Goal: Information Seeking & Learning: Compare options

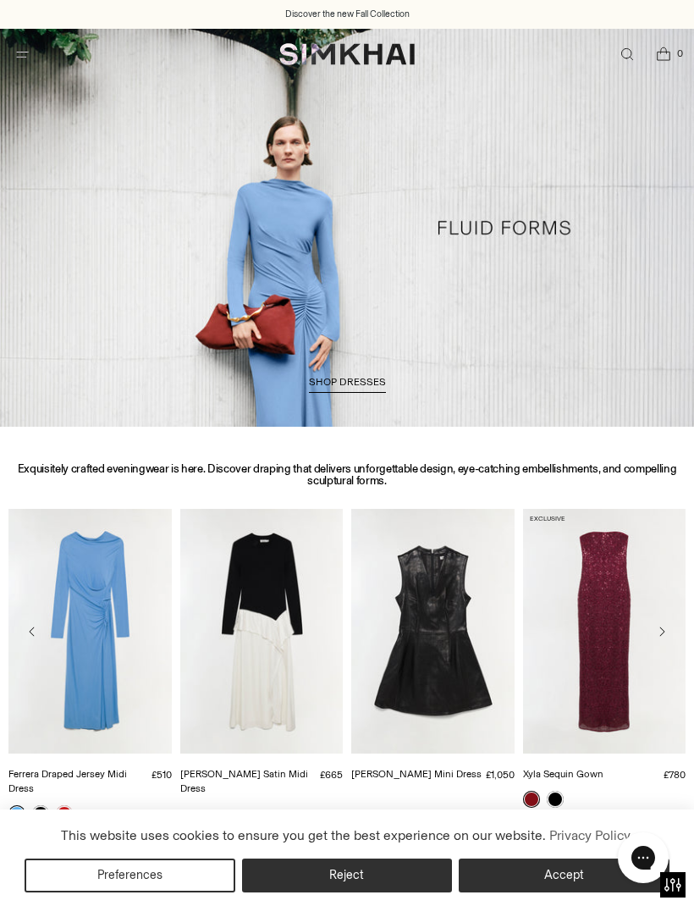
click at [24, 52] on icon "Open menu modal" at bounding box center [23, 54] width 18 height 14
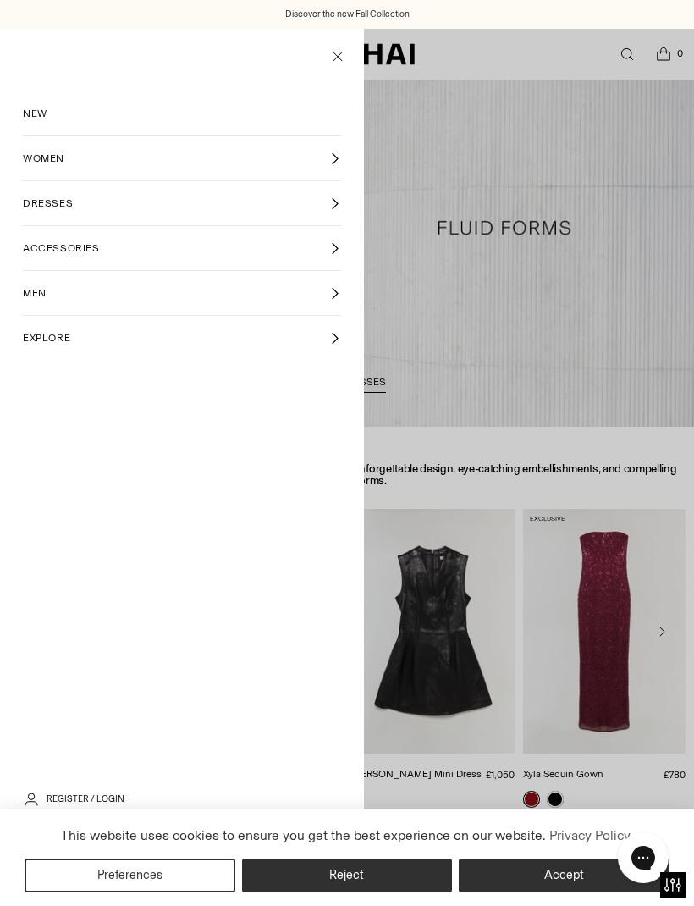
click at [338, 165] on link "WOMEN" at bounding box center [182, 158] width 318 height 44
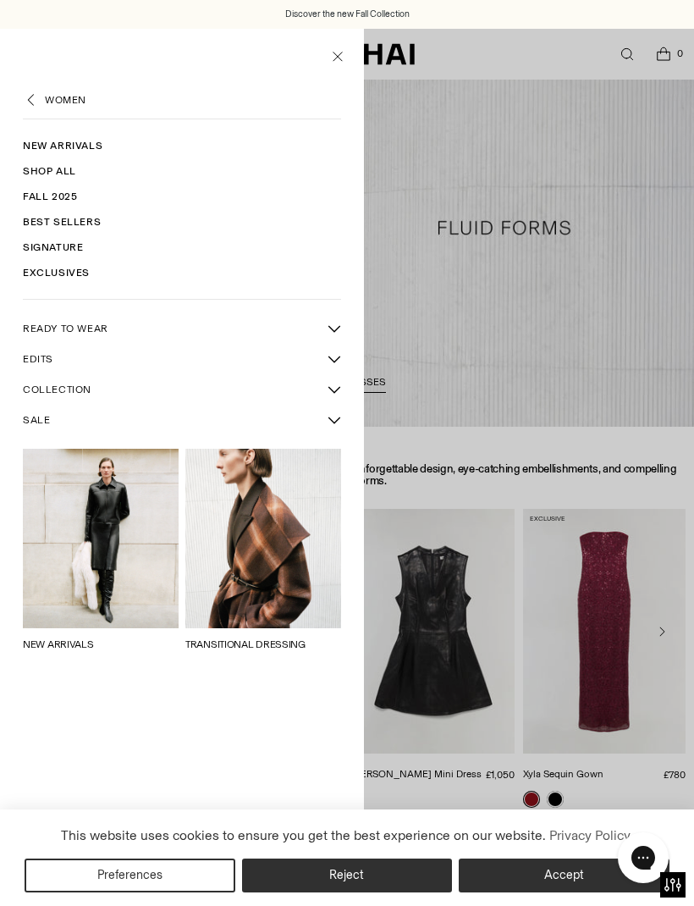
click at [337, 330] on icon "More READY TO WEAR sub-items" at bounding box center [335, 329] width 14 height 14
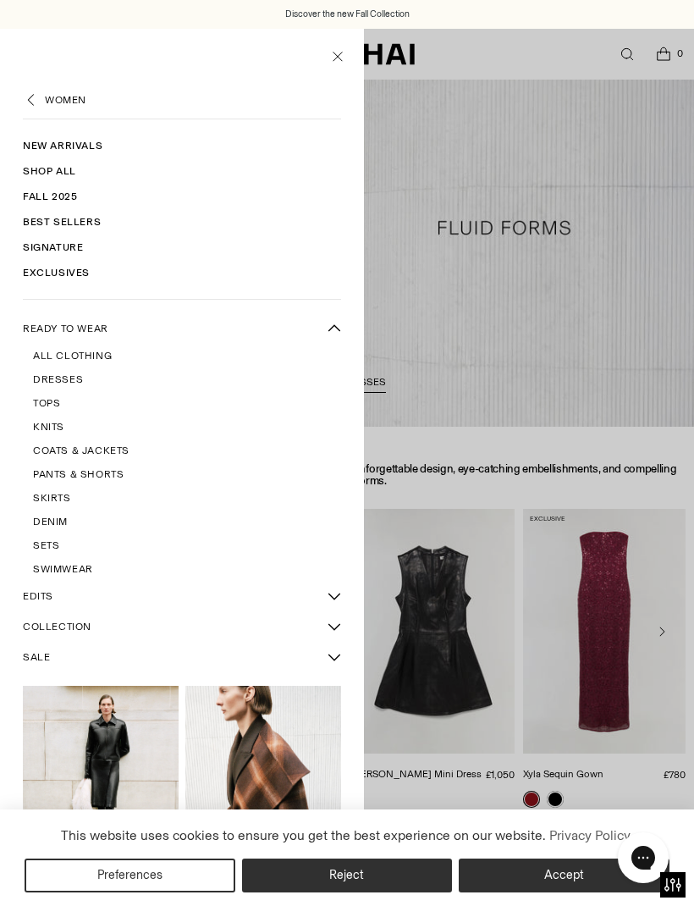
click at [113, 453] on span "Coats & Jackets" at bounding box center [81, 450] width 97 height 15
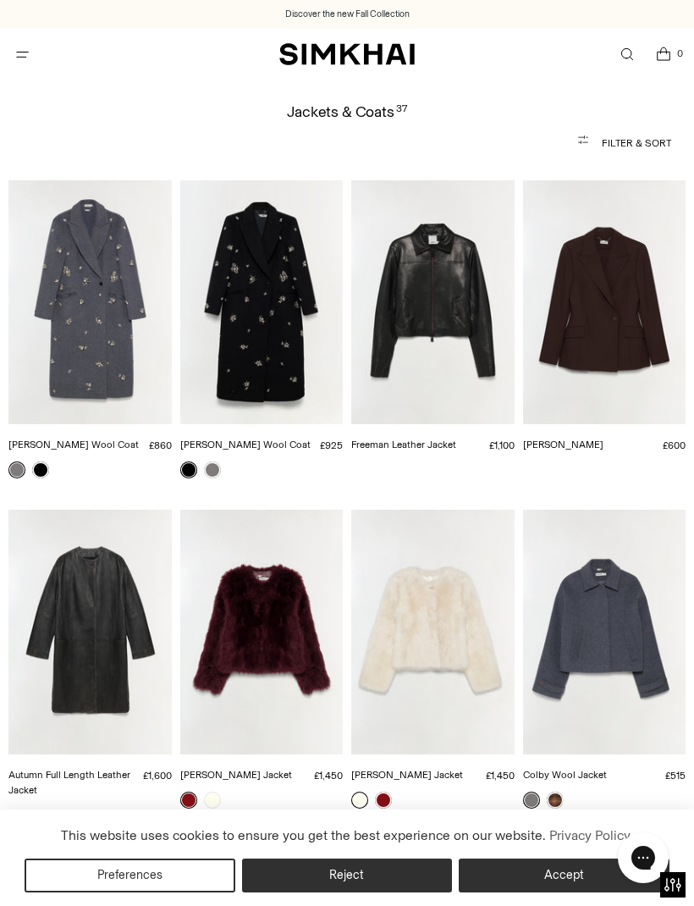
click at [271, 354] on img "Gianni Embellished Wool Coat" at bounding box center [261, 302] width 163 height 245
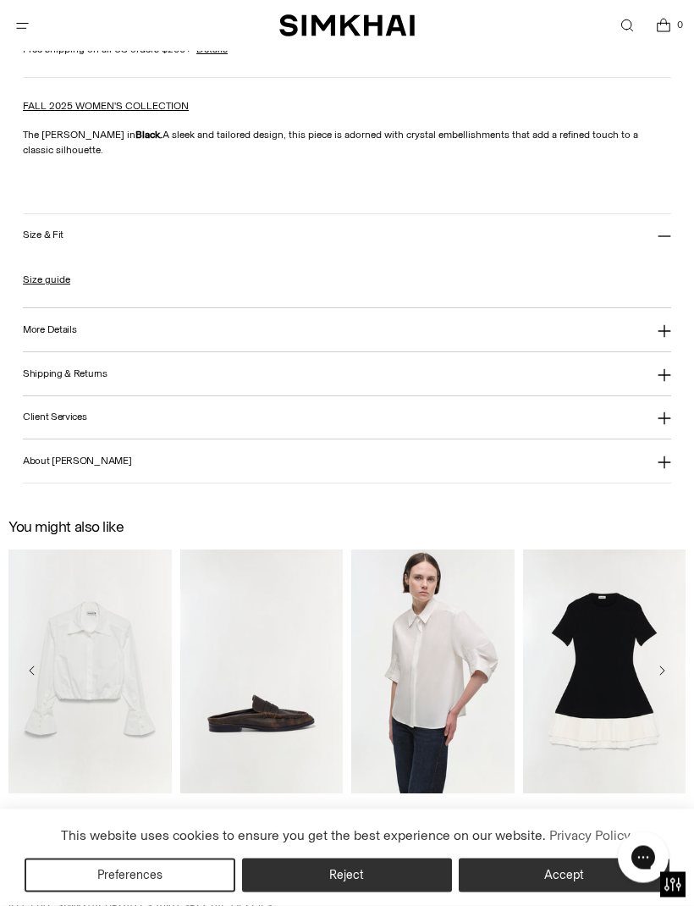
scroll to position [1448, 0]
click at [663, 334] on icon at bounding box center [665, 331] width 14 height 14
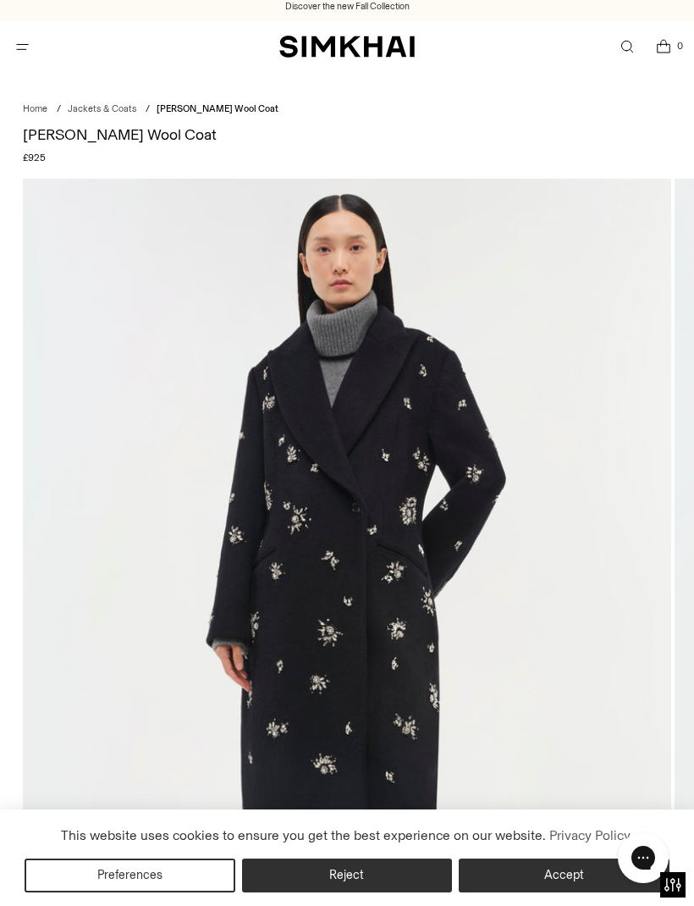
scroll to position [0, 0]
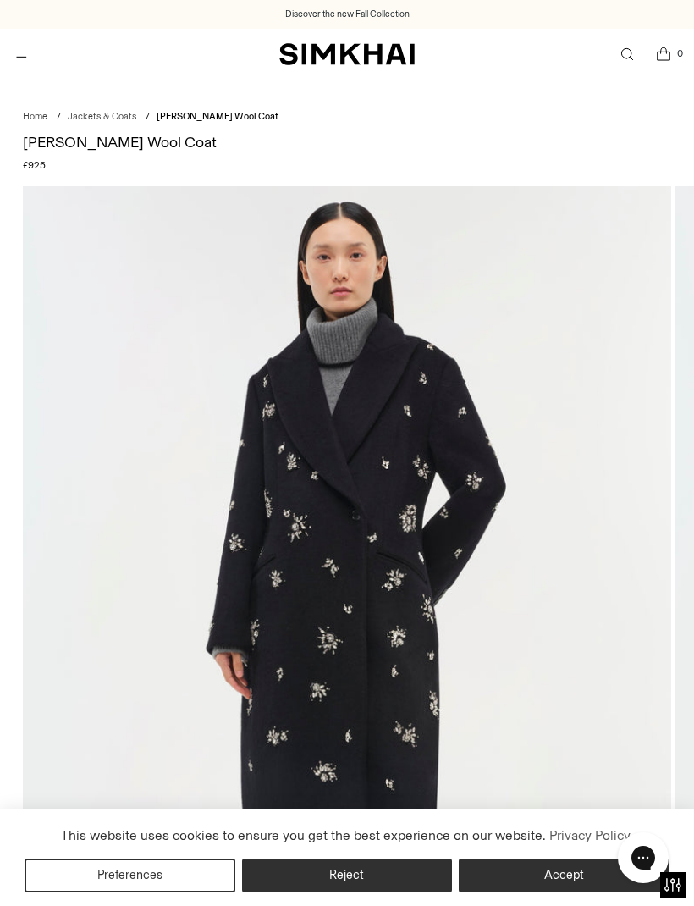
click at [28, 60] on icon "Open menu modal" at bounding box center [23, 54] width 18 height 14
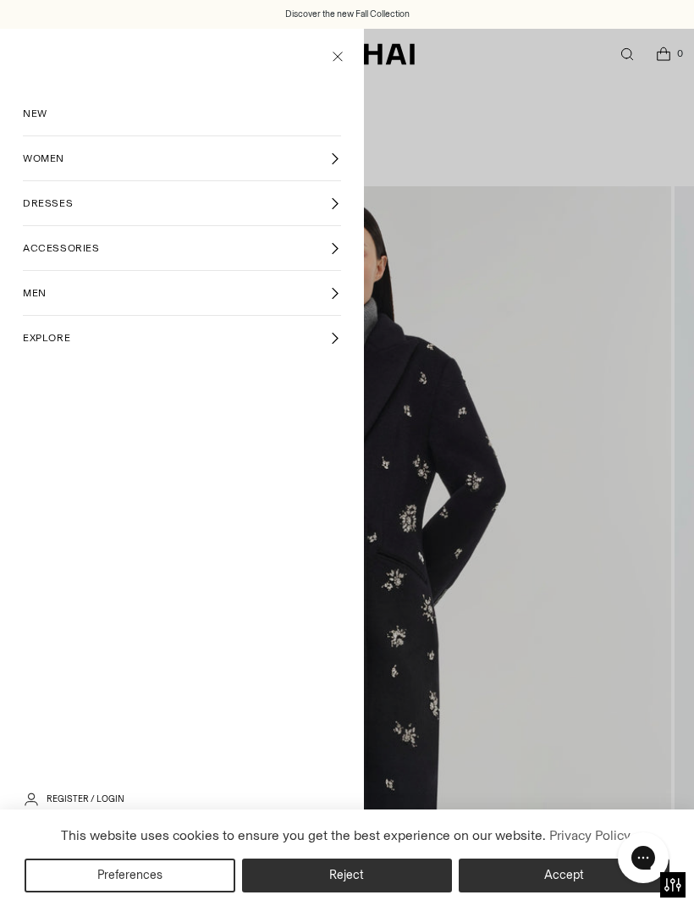
click at [330, 205] on icon at bounding box center [334, 203] width 13 height 13
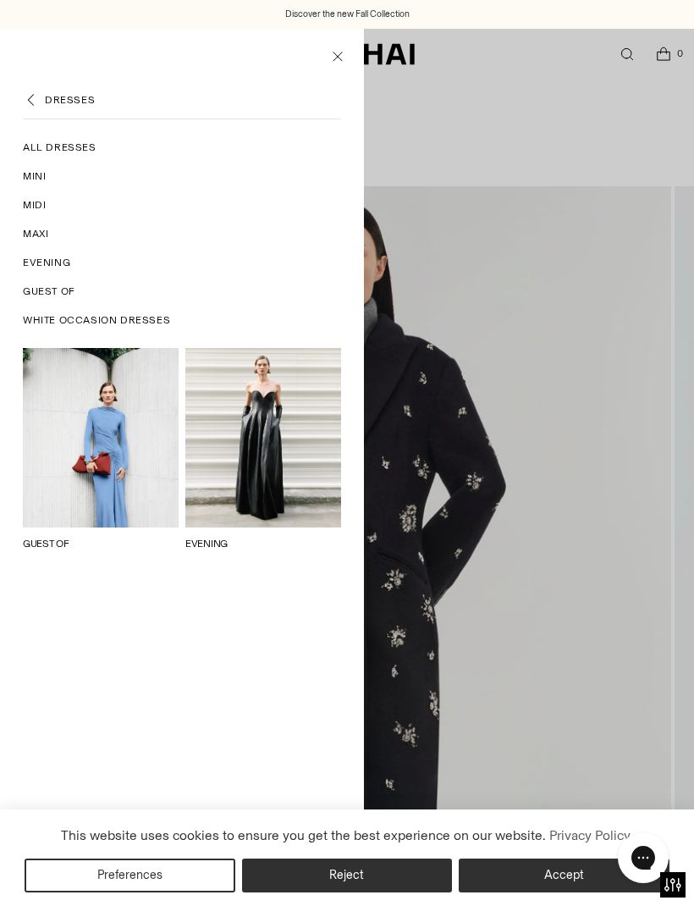
click at [38, 206] on span "Midi" at bounding box center [34, 204] width 23 height 15
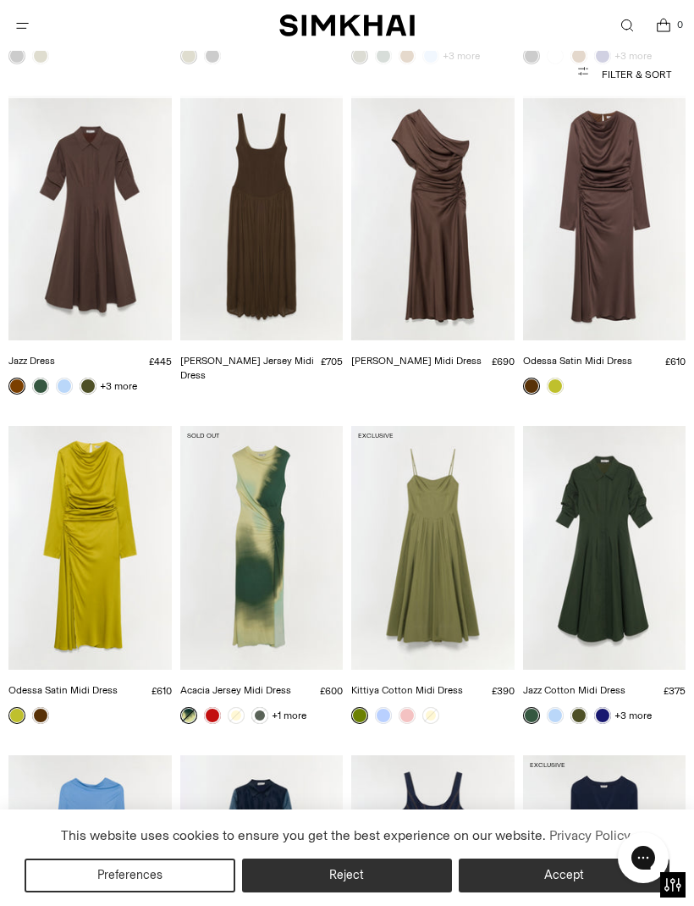
scroll to position [3143, 0]
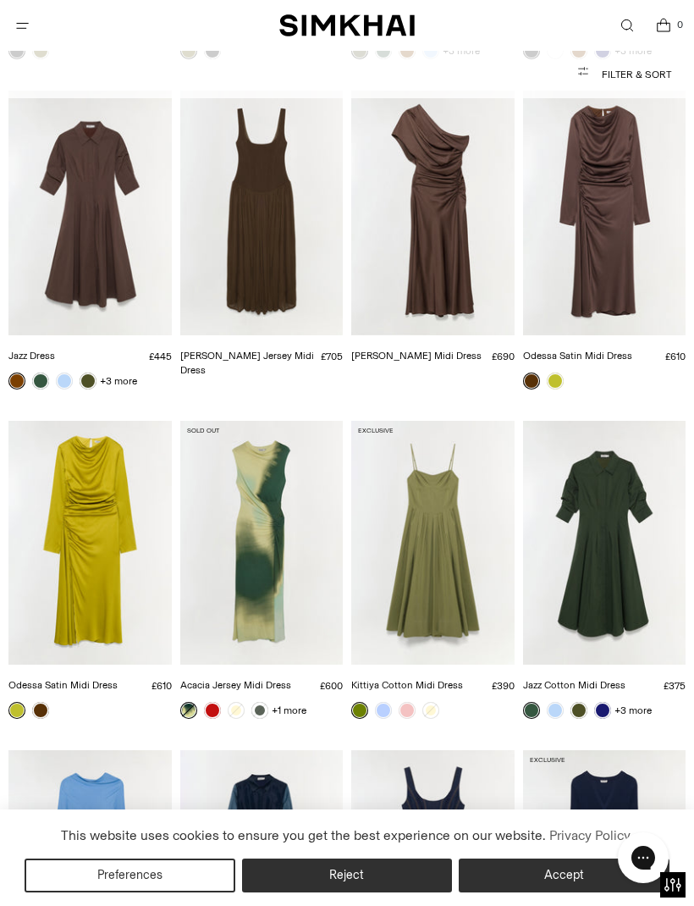
click at [86, 163] on img "Jazz Dress" at bounding box center [89, 213] width 163 height 245
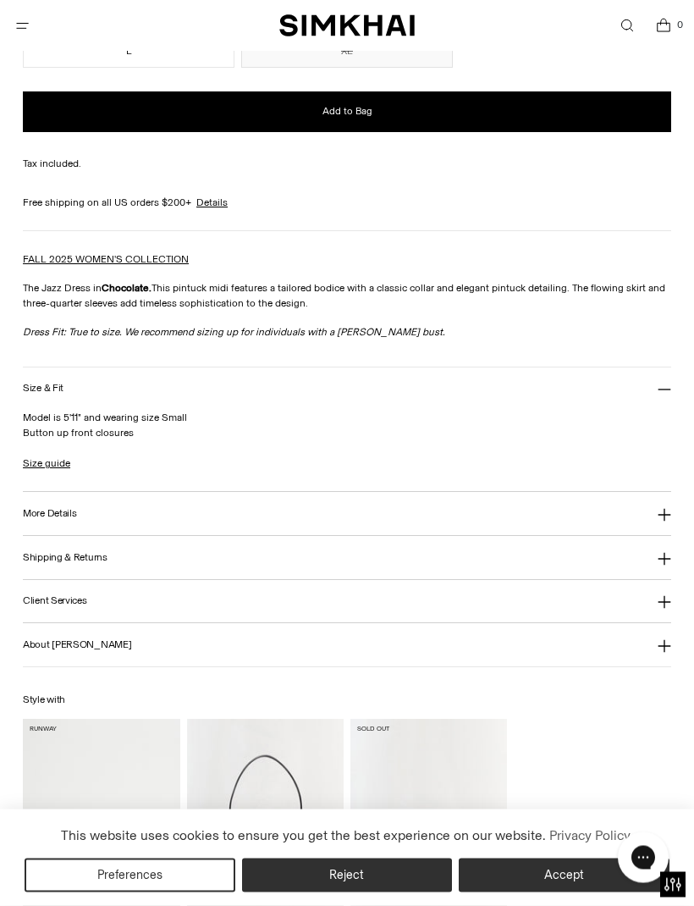
scroll to position [1302, 0]
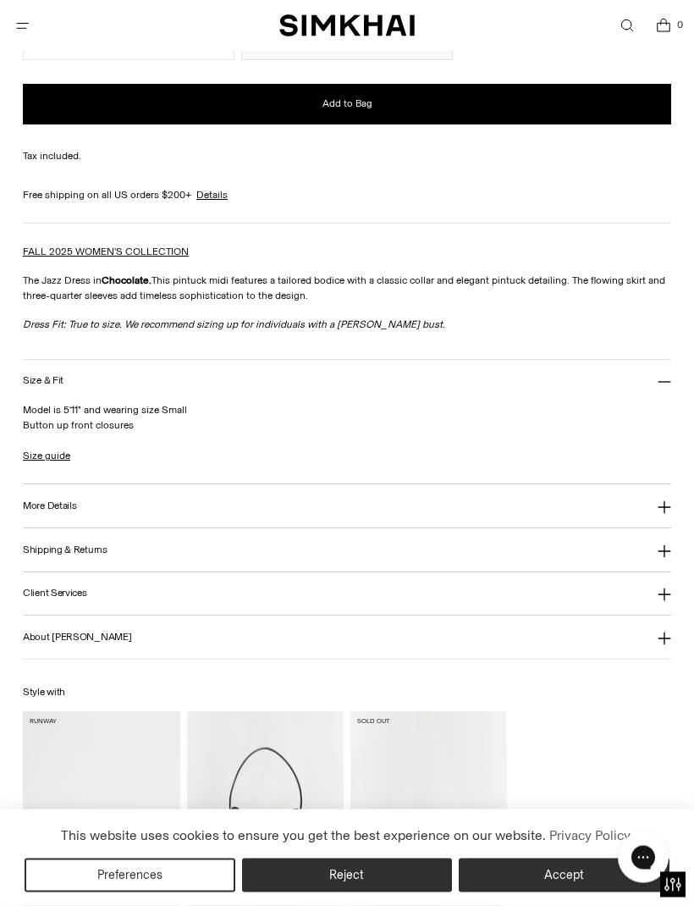
click at [663, 515] on icon at bounding box center [665, 508] width 14 height 14
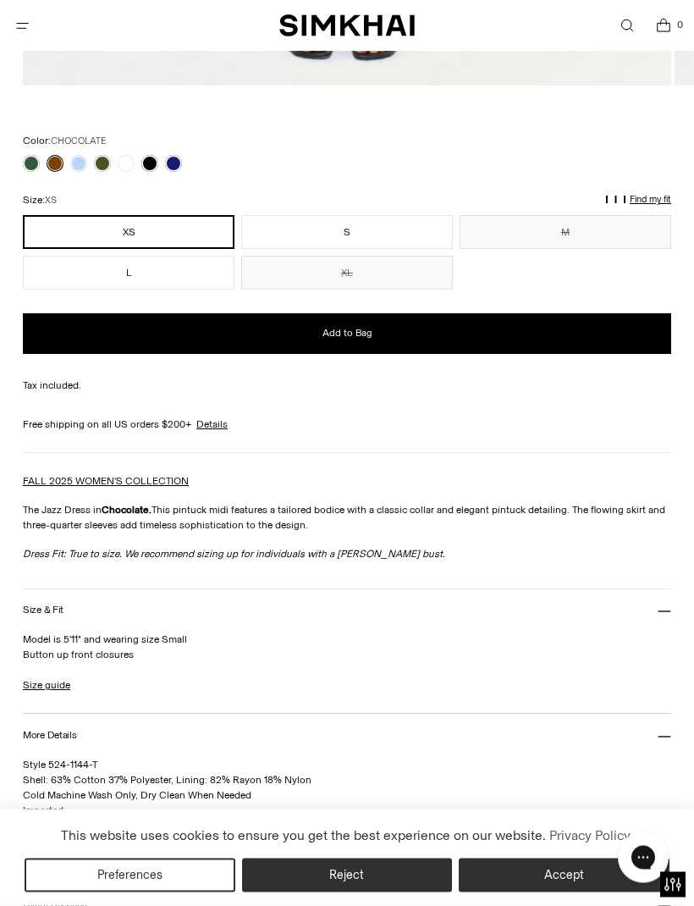
scroll to position [1073, 0]
click at [85, 162] on link at bounding box center [78, 163] width 17 height 17
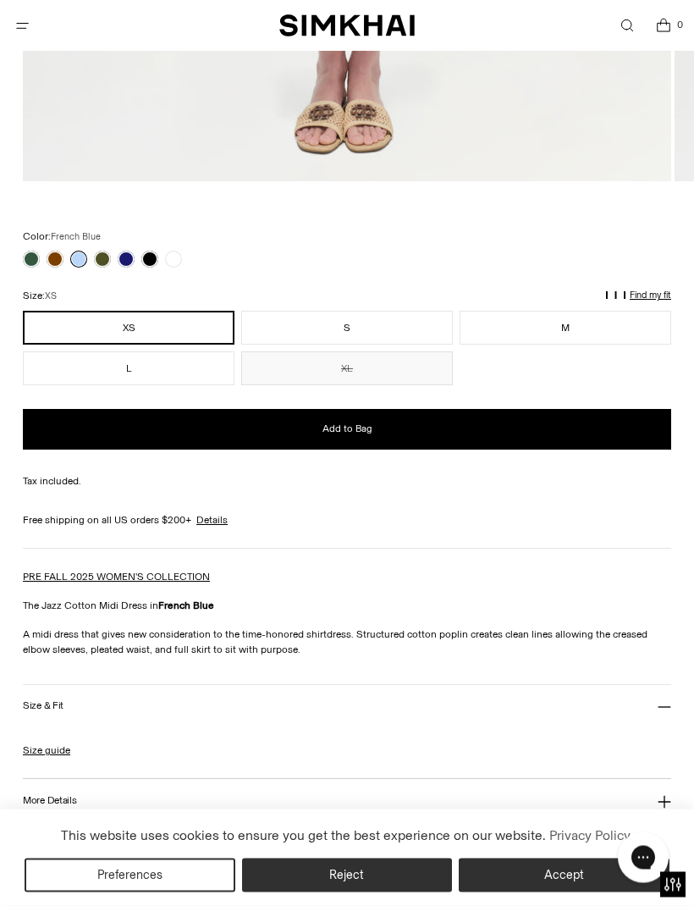
scroll to position [978, 0]
click at [96, 252] on link at bounding box center [102, 259] width 17 height 17
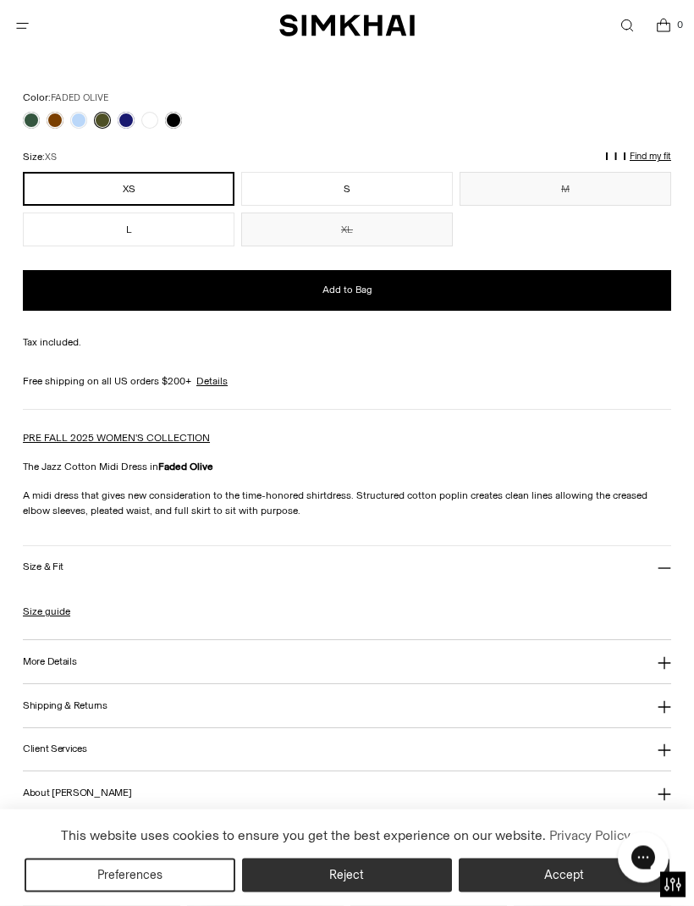
scroll to position [1117, 0]
click at [30, 125] on link at bounding box center [31, 120] width 17 height 17
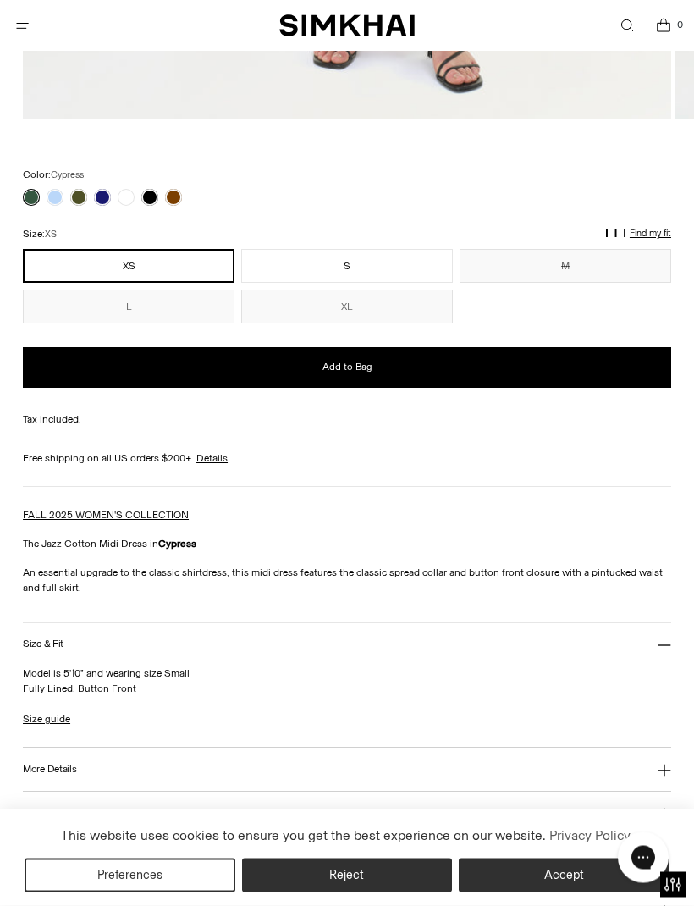
scroll to position [1040, 0]
click at [63, 192] on link at bounding box center [55, 197] width 17 height 17
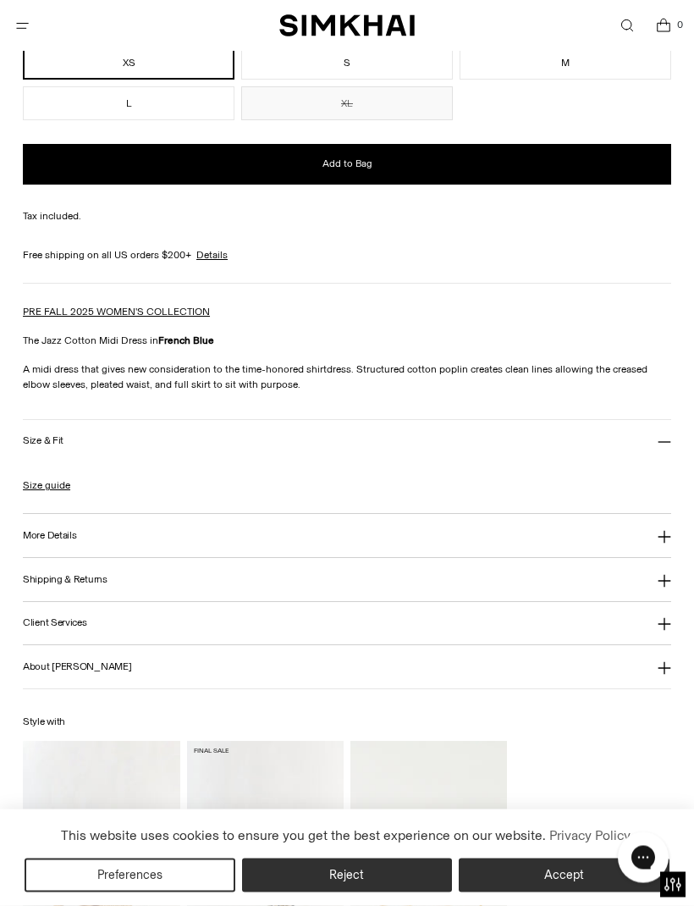
scroll to position [1243, 0]
click at [58, 487] on link "Size guide" at bounding box center [46, 484] width 47 height 15
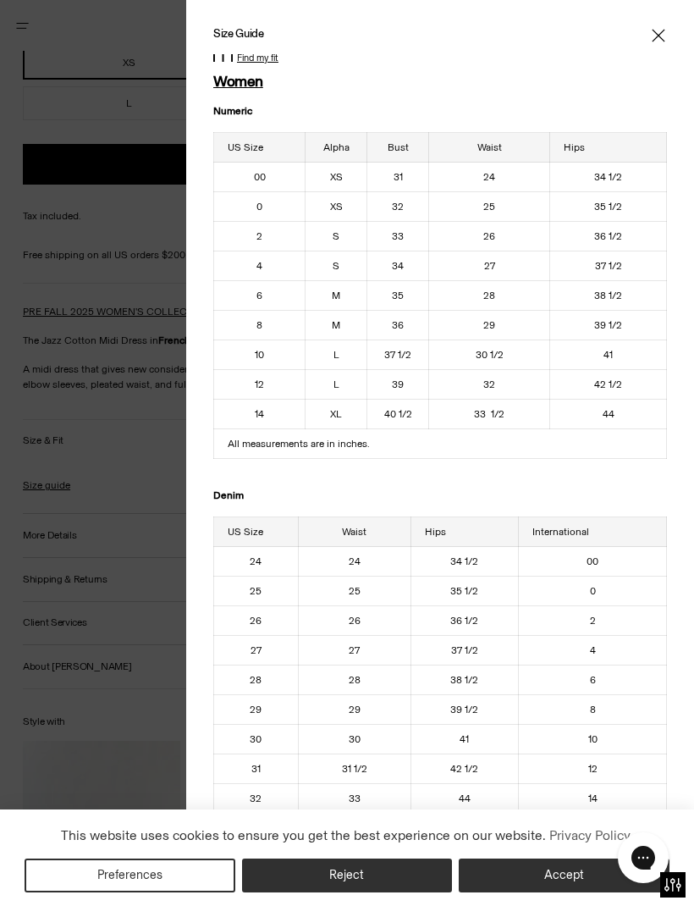
click at [662, 36] on icon "Close" at bounding box center [659, 35] width 14 height 17
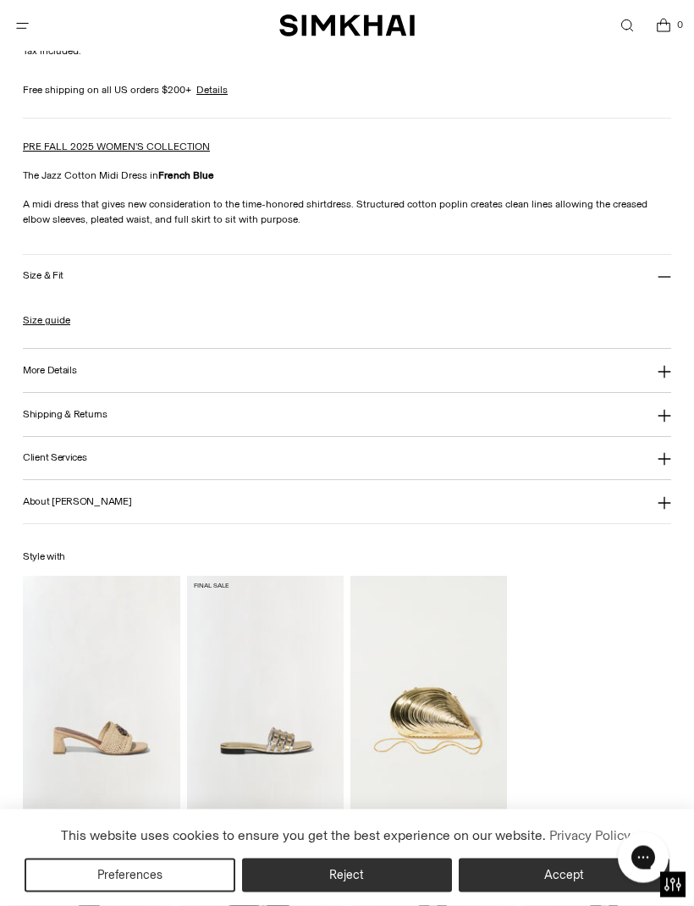
scroll to position [1408, 0]
click at [666, 378] on icon at bounding box center [665, 372] width 14 height 14
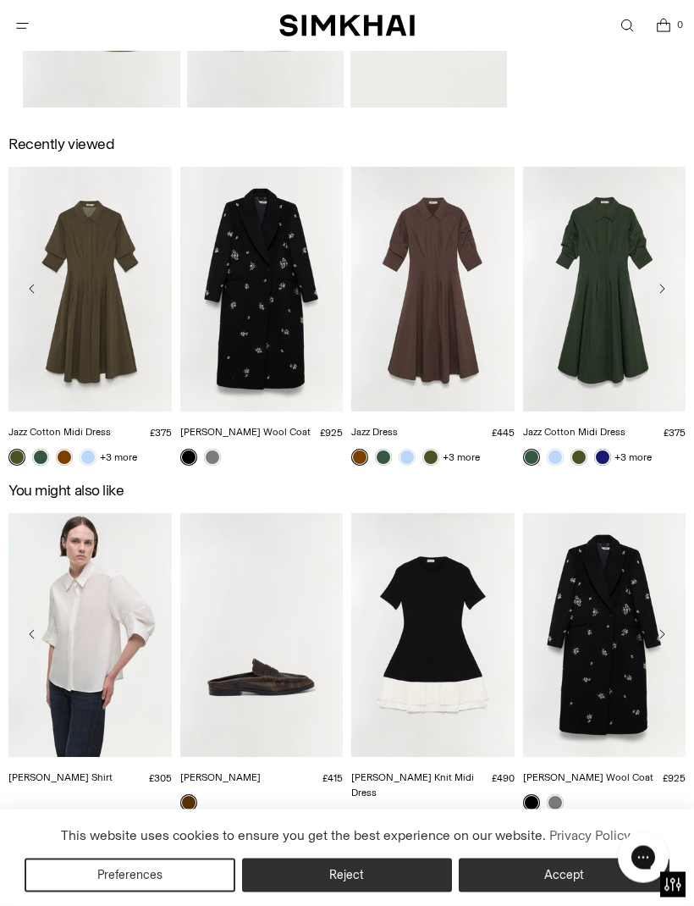
scroll to position [2223, 0]
click at [28, 31] on icon "Open menu modal" at bounding box center [23, 26] width 18 height 14
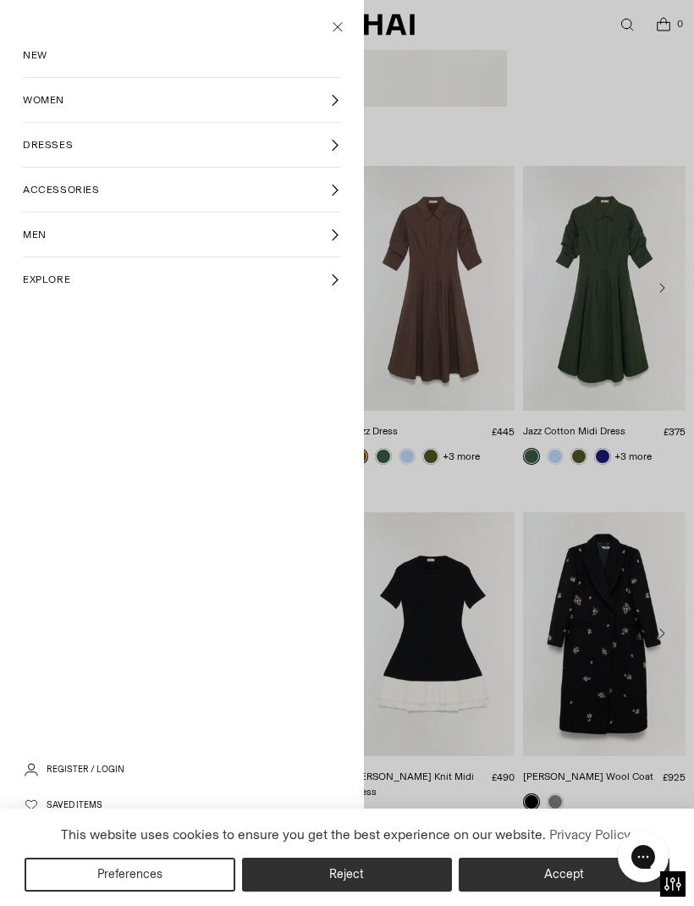
click at [75, 186] on span "ACCESSORIES" at bounding box center [61, 190] width 77 height 15
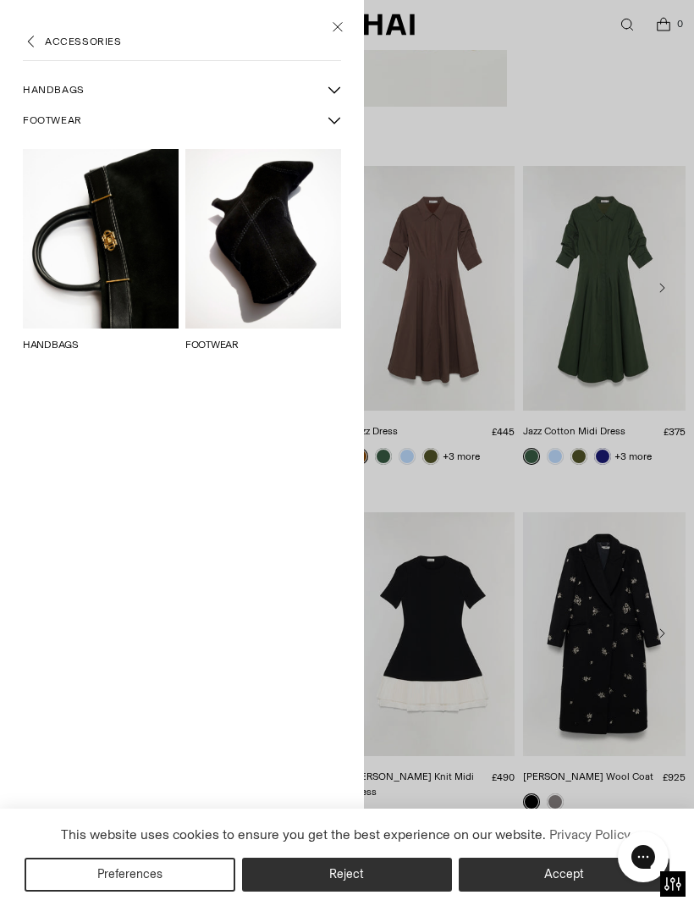
click at [61, 119] on span "FOOTWEAR" at bounding box center [52, 120] width 59 height 15
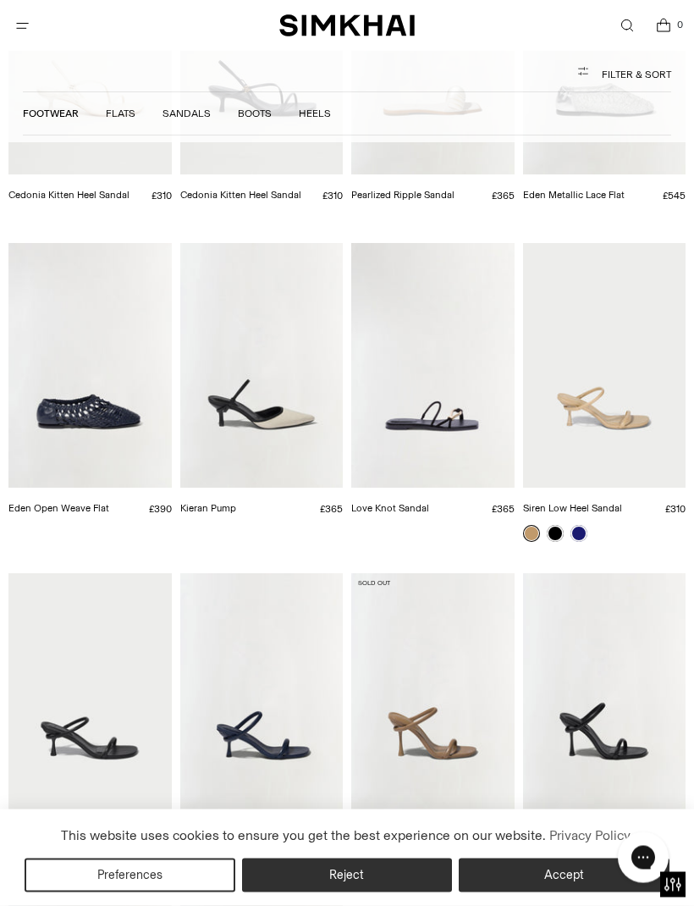
scroll to position [5324, 0]
click at [33, 28] on span "Open menu modal" at bounding box center [22, 26] width 28 height 28
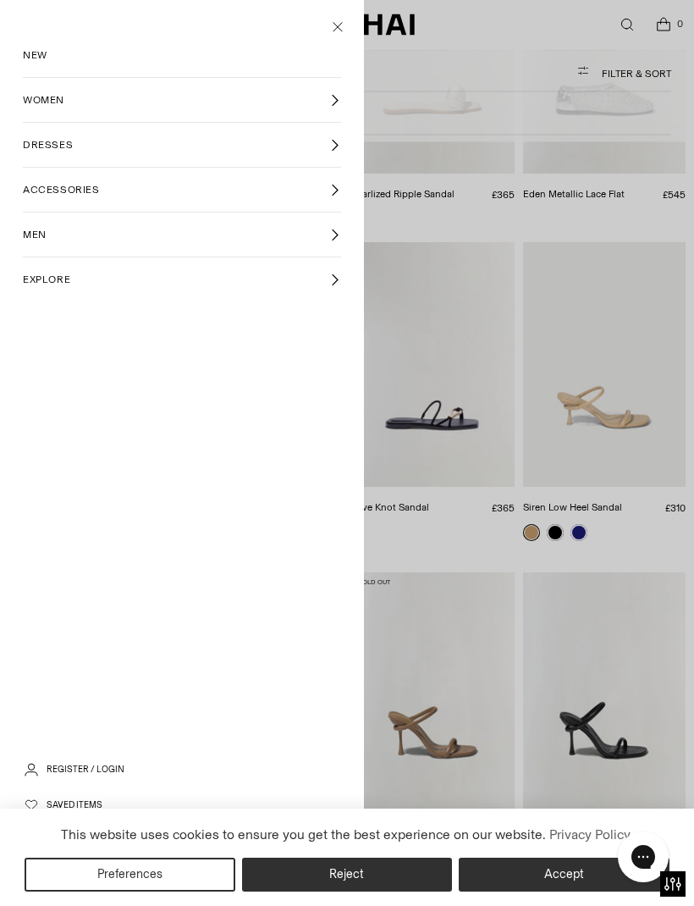
click at [61, 144] on span "DRESSES" at bounding box center [48, 145] width 50 height 15
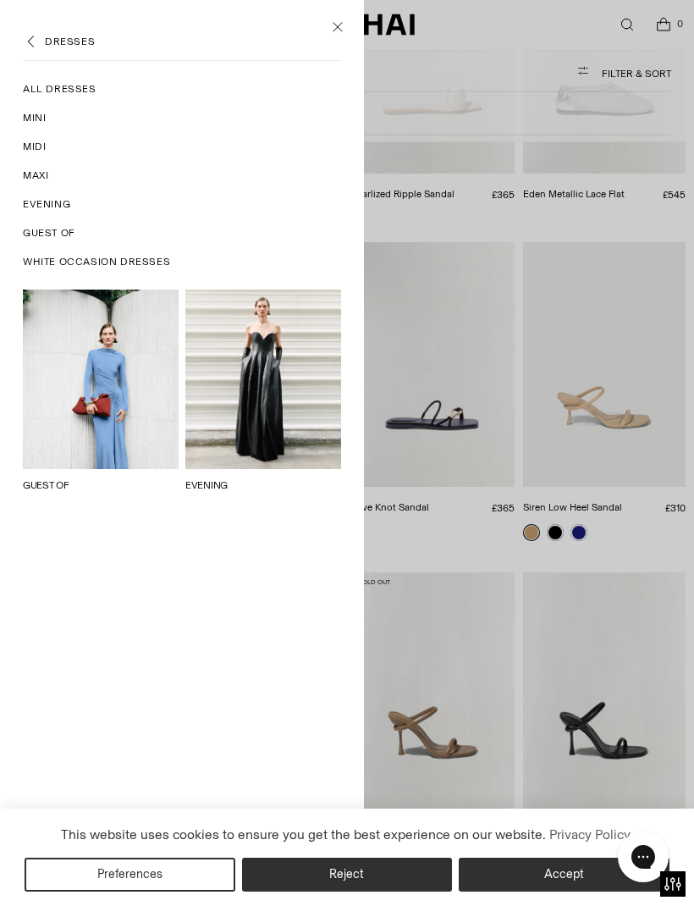
click at [38, 149] on span "Midi" at bounding box center [34, 147] width 23 height 15
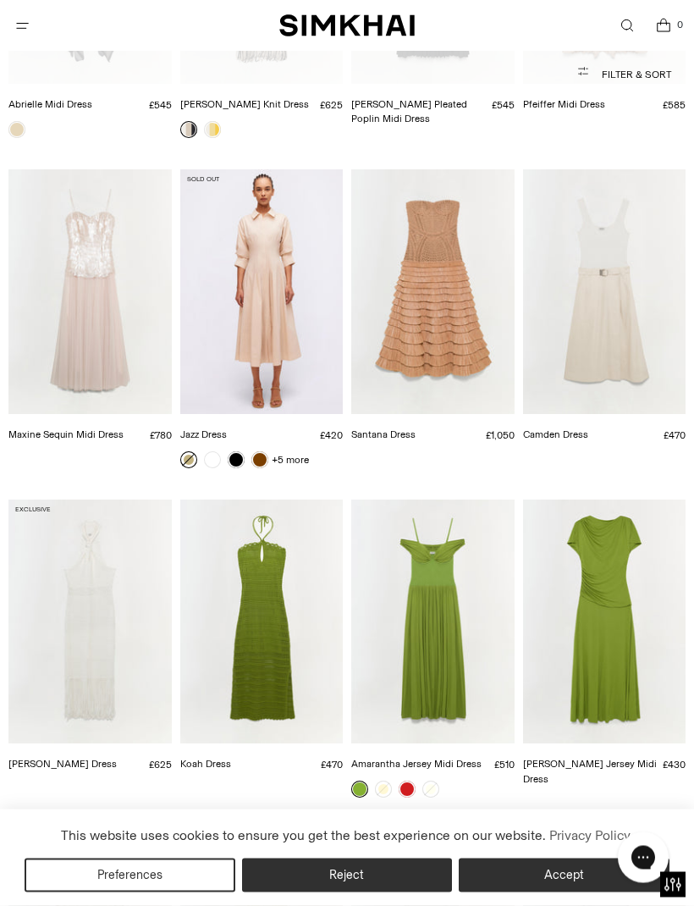
scroll to position [8069, 0]
click at [259, 193] on img "Jazz Dress" at bounding box center [261, 291] width 163 height 245
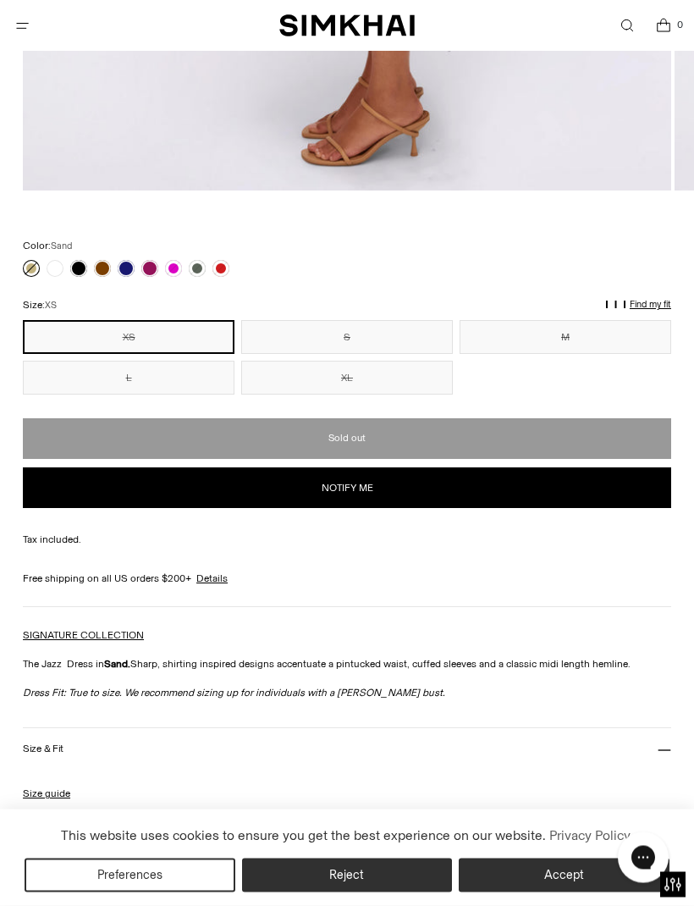
scroll to position [968, 0]
click at [102, 267] on link at bounding box center [102, 268] width 17 height 17
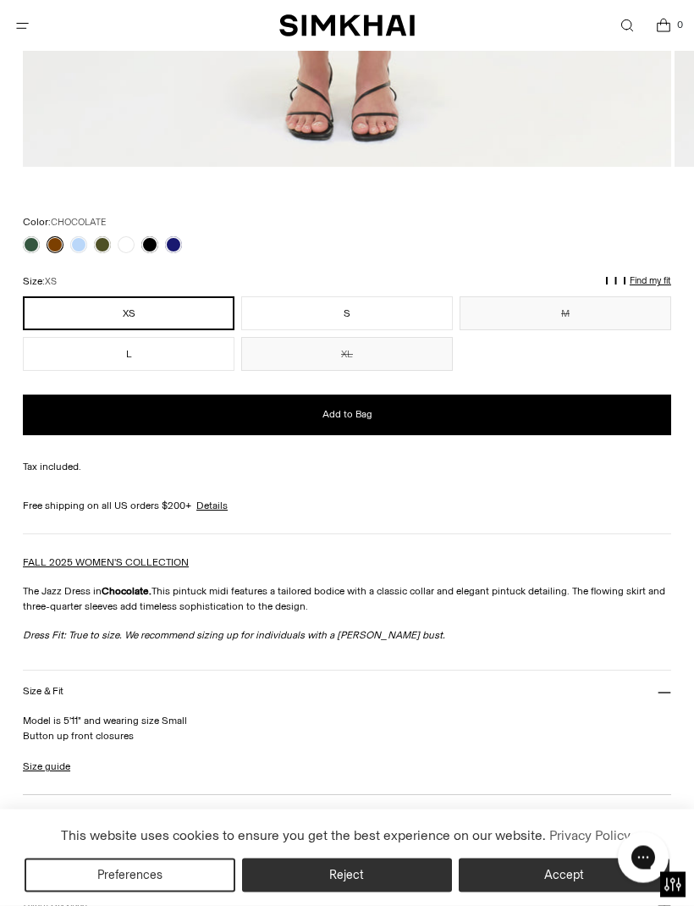
scroll to position [992, 0]
click at [82, 247] on link at bounding box center [78, 244] width 17 height 17
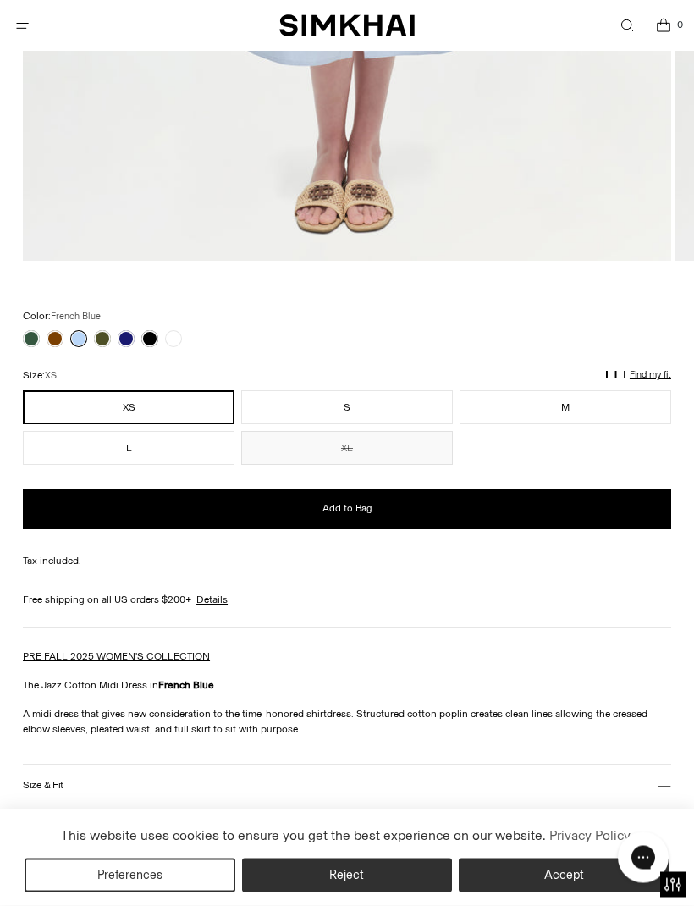
scroll to position [899, 0]
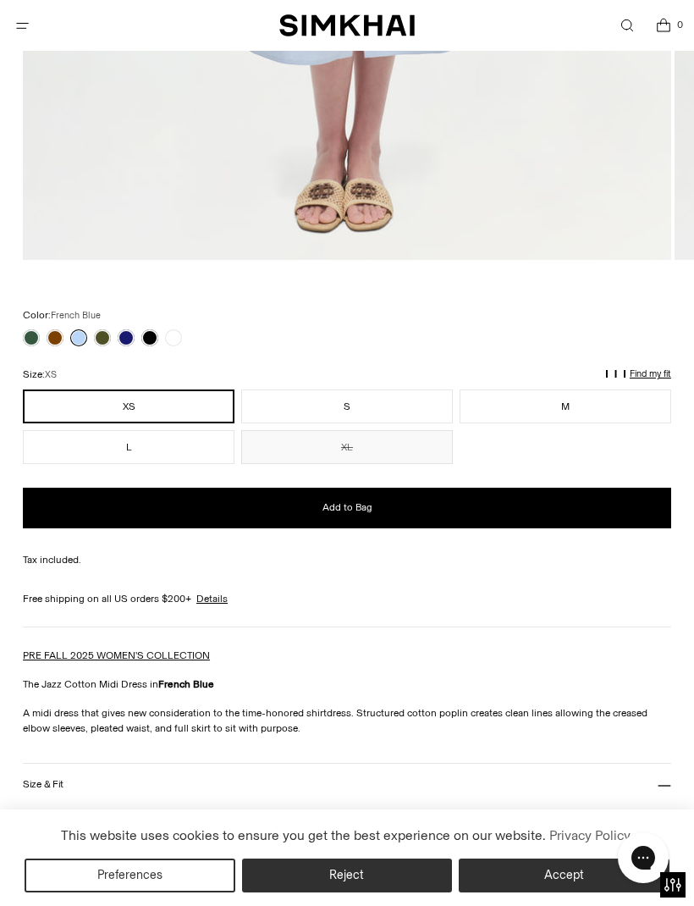
click at [149, 331] on link at bounding box center [149, 337] width 17 height 17
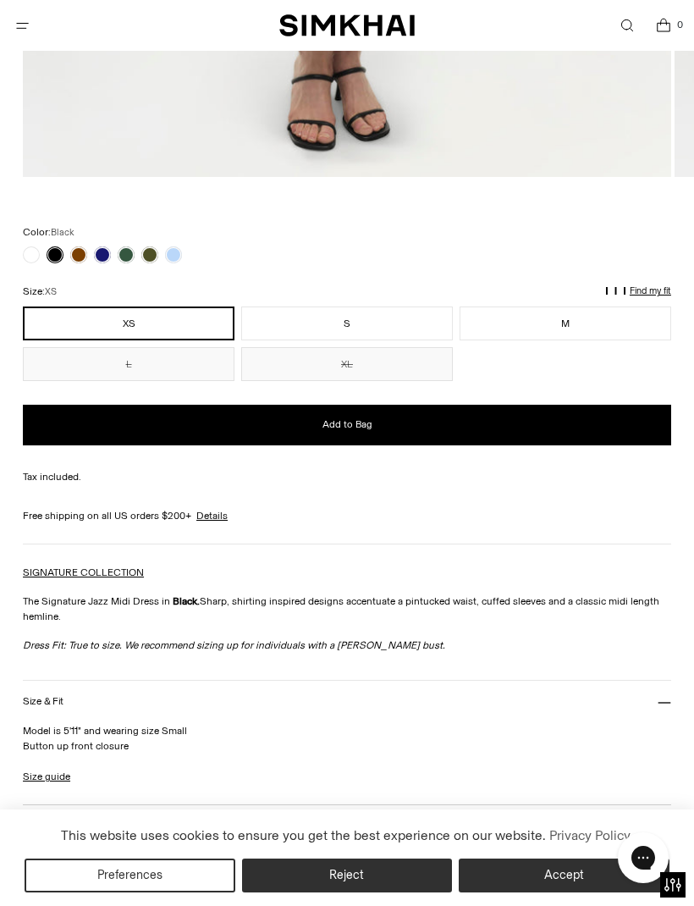
click at [106, 256] on link at bounding box center [102, 254] width 17 height 17
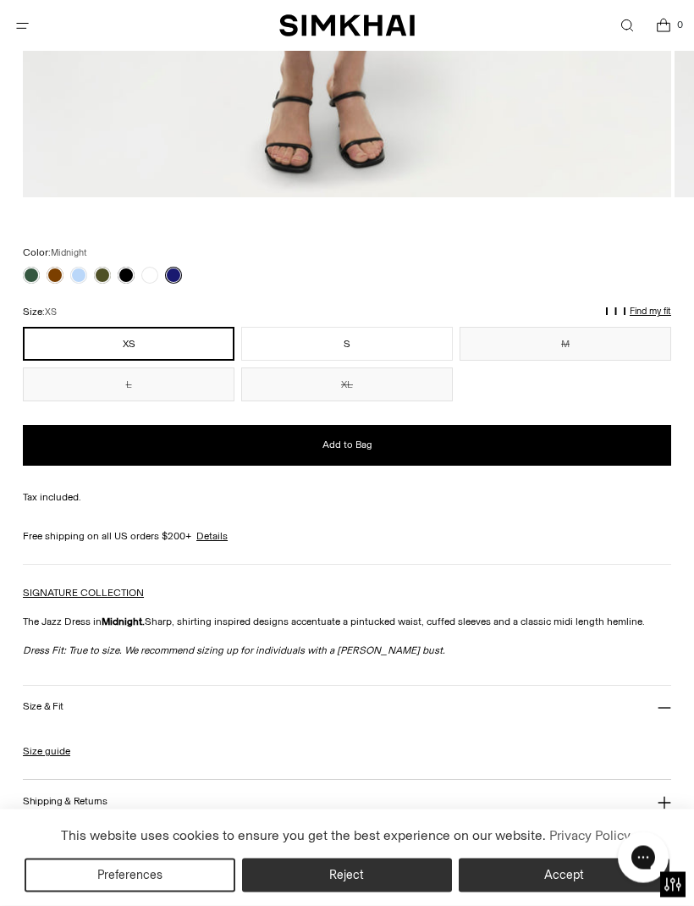
scroll to position [962, 0]
click at [85, 274] on link at bounding box center [78, 275] width 17 height 17
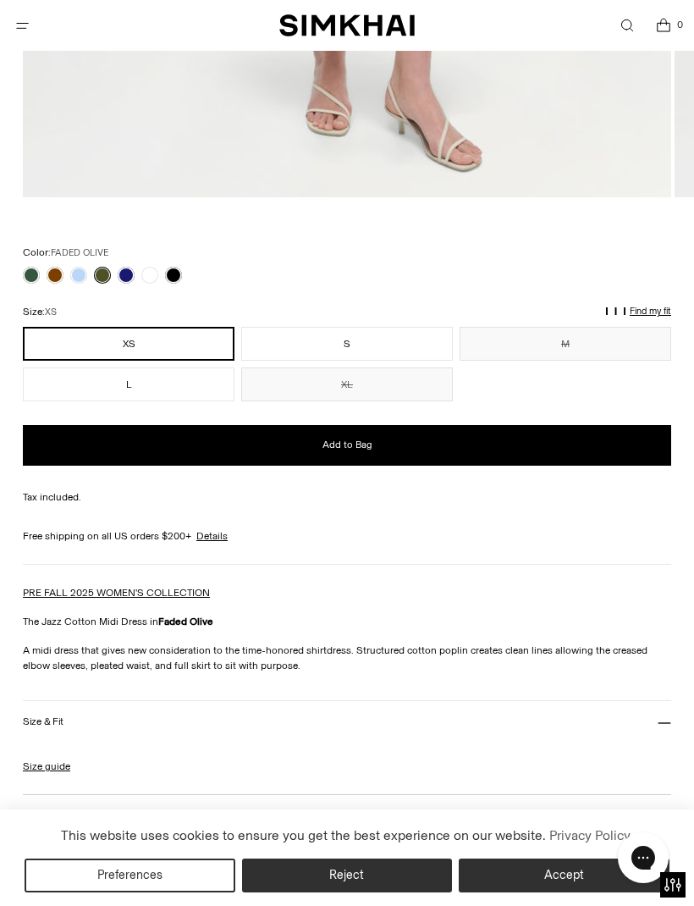
scroll to position [992, 0]
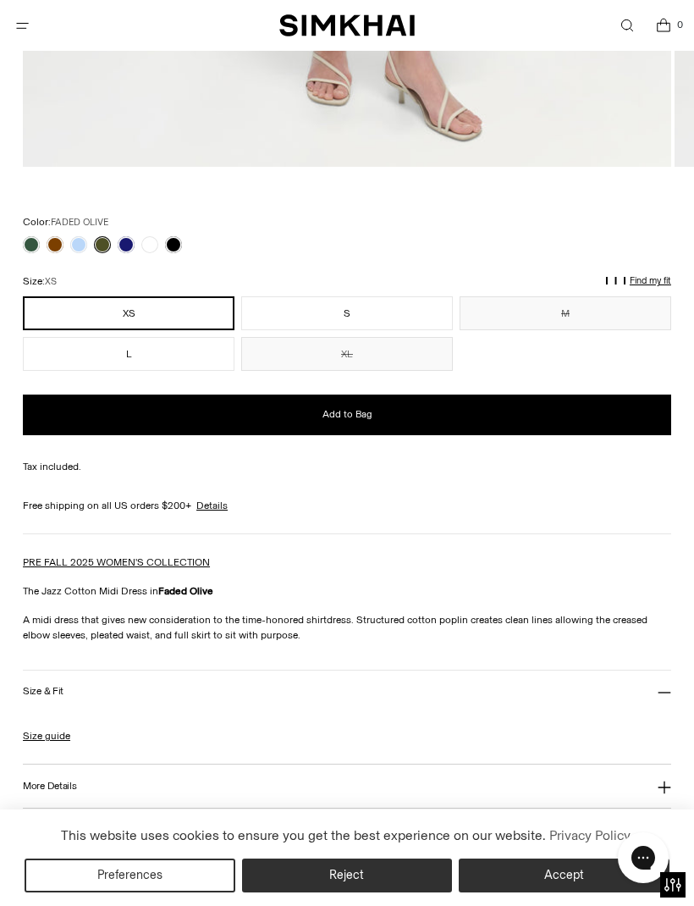
click at [37, 245] on link at bounding box center [31, 244] width 17 height 17
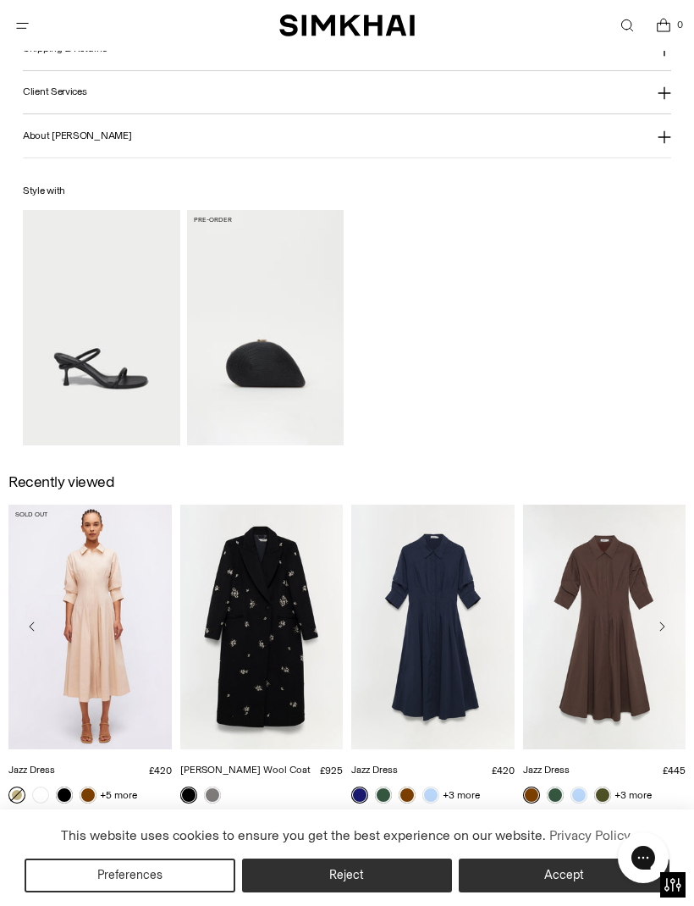
scroll to position [2205, 0]
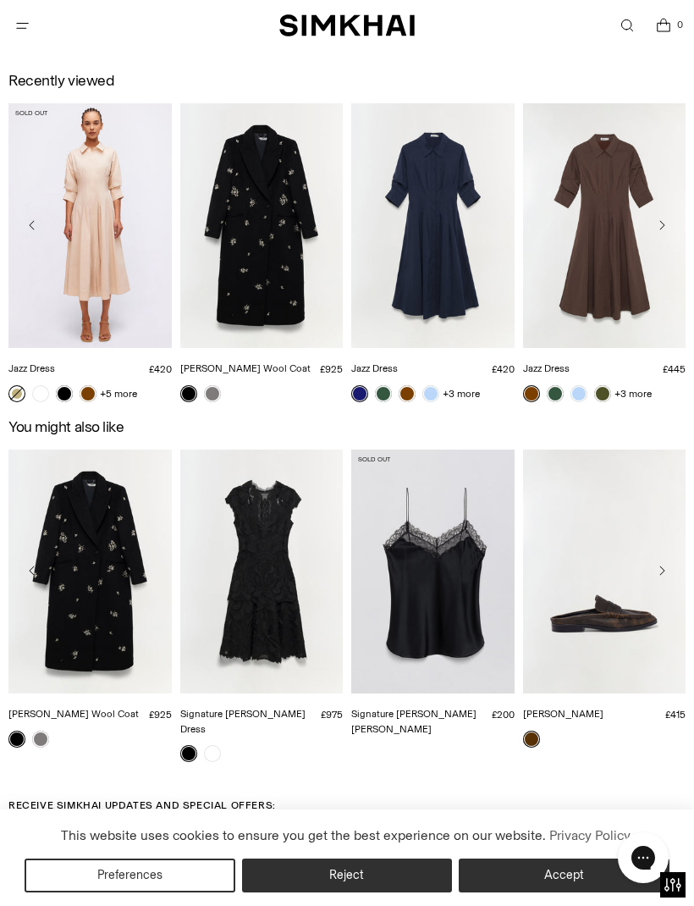
click at [617, 257] on img "Jazz Dress" at bounding box center [604, 225] width 163 height 245
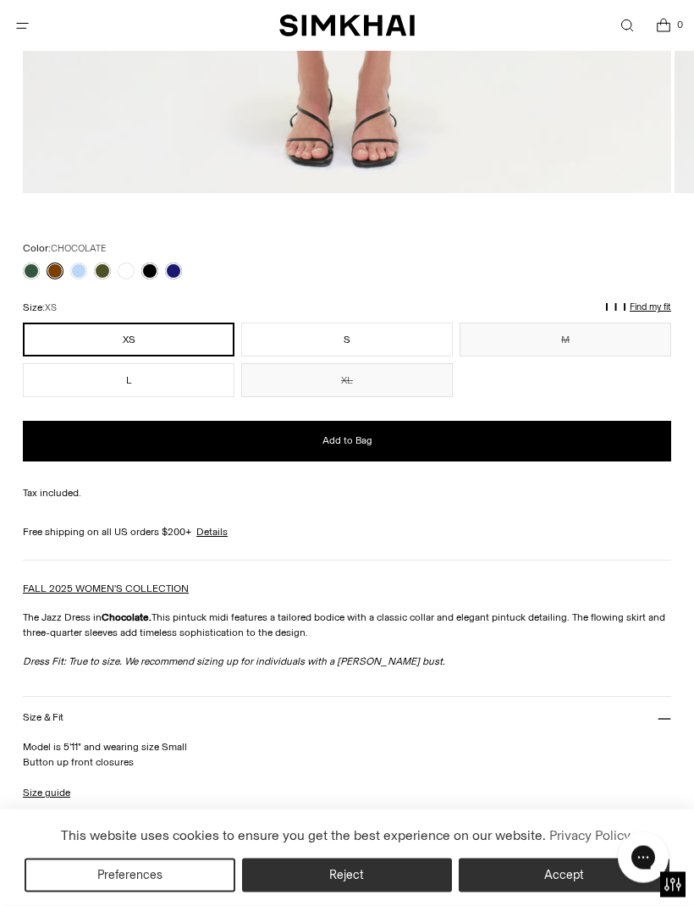
scroll to position [966, 0]
click at [81, 267] on link at bounding box center [78, 270] width 17 height 17
